Goal: Information Seeking & Learning: Check status

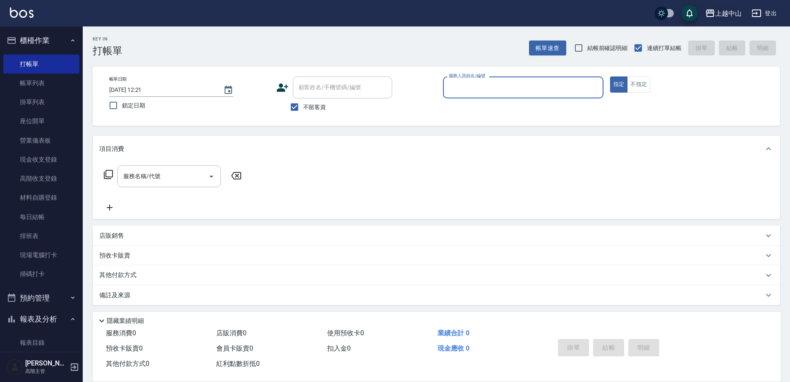
click at [724, 10] on div "上越中山" at bounding box center [728, 13] width 26 height 10
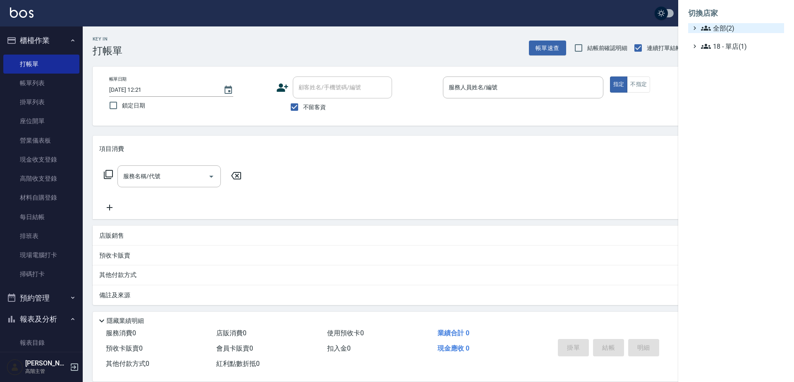
click at [703, 30] on icon at bounding box center [706, 28] width 10 height 10
click at [720, 38] on span "AT台大" at bounding box center [740, 38] width 81 height 10
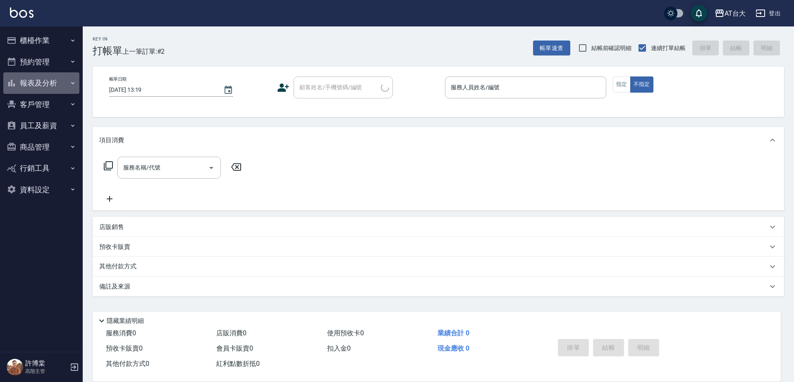
click at [53, 90] on button "報表及分析" at bounding box center [41, 83] width 76 height 22
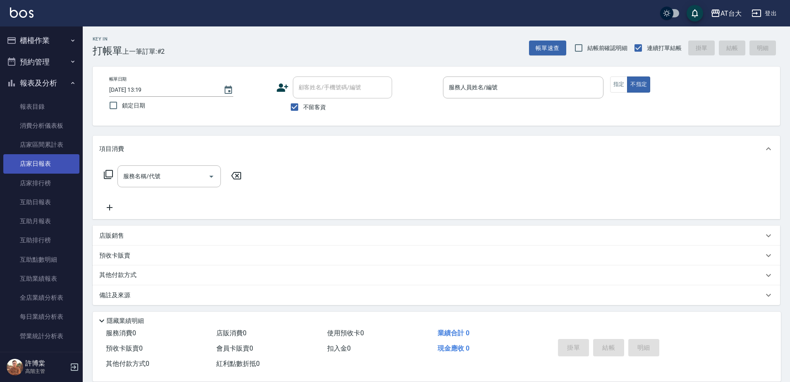
click at [60, 167] on link "店家日報表" at bounding box center [41, 163] width 76 height 19
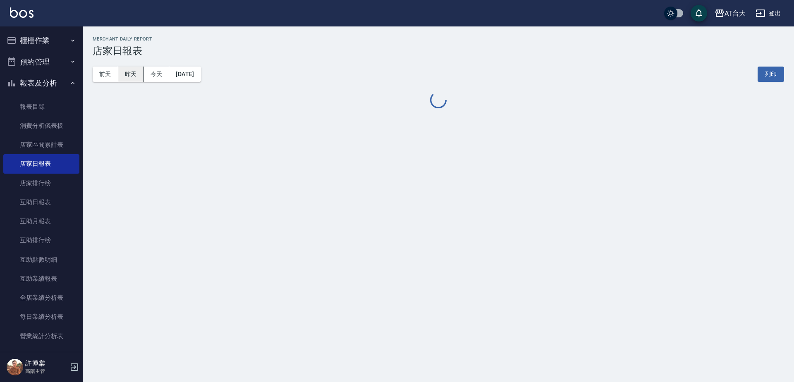
click at [126, 76] on button "昨天" at bounding box center [131, 74] width 26 height 15
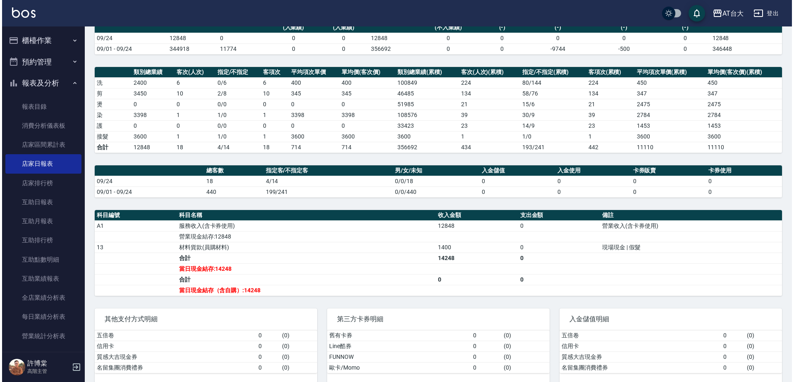
scroll to position [89, 0]
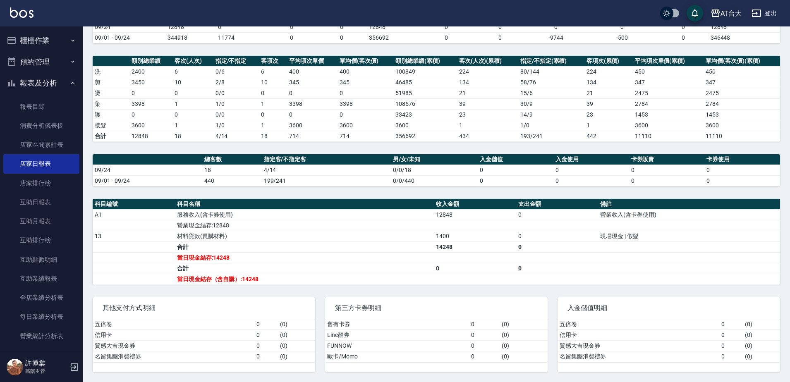
click at [726, 11] on div "AT台大" at bounding box center [730, 13] width 21 height 10
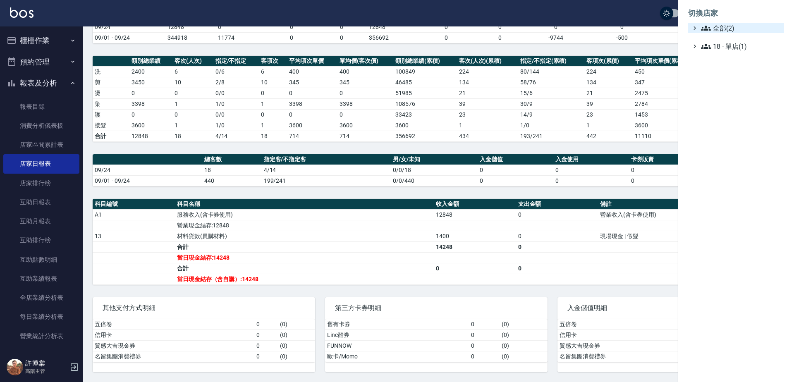
click at [712, 26] on span "全部(2)" at bounding box center [741, 28] width 80 height 10
click at [718, 55] on span "上越中山" at bounding box center [740, 52] width 81 height 10
